Goal: Navigation & Orientation: Go to known website

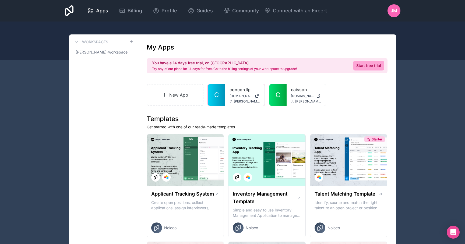
click at [242, 100] on span "[PERSON_NAME][EMAIL_ADDRESS][DOMAIN_NAME]" at bounding box center [247, 101] width 26 height 4
click at [232, 100] on div "[PERSON_NAME][EMAIL_ADDRESS][DOMAIN_NAME]" at bounding box center [245, 101] width 31 height 4
click at [214, 95] on link "C" at bounding box center [216, 95] width 17 height 22
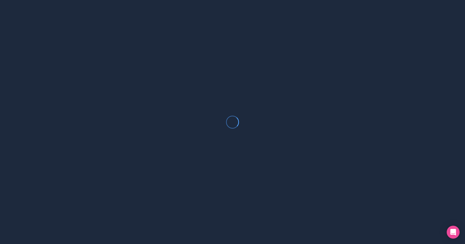
click at [214, 95] on div at bounding box center [232, 122] width 465 height 244
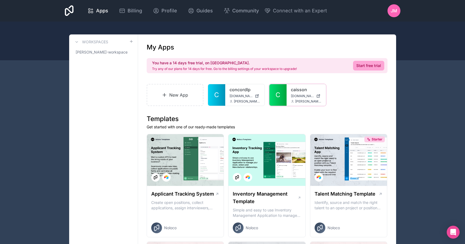
click at [284, 96] on link "C" at bounding box center [278, 95] width 17 height 22
